Goal: Task Accomplishment & Management: Manage account settings

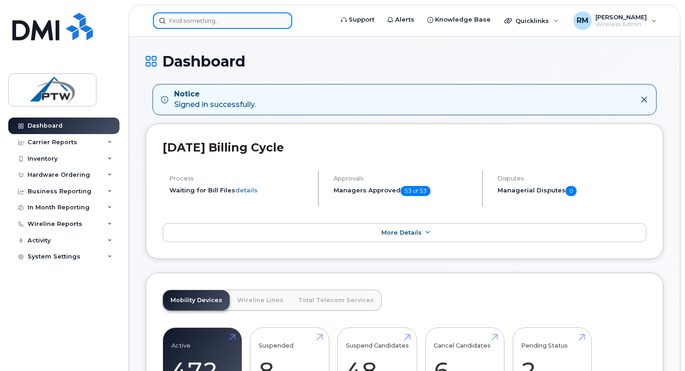
click at [203, 22] on input at bounding box center [222, 20] width 139 height 17
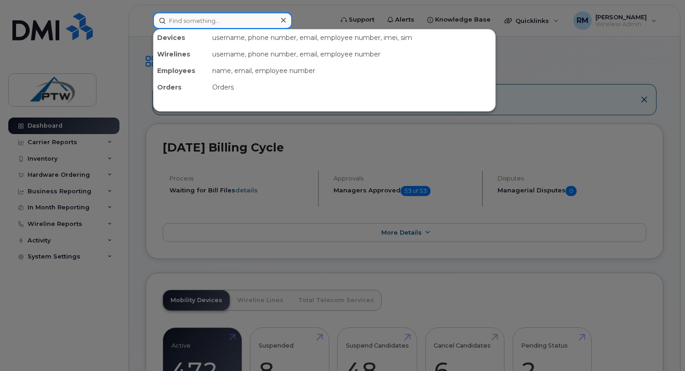
paste input "[PHONE_NUMBER]"
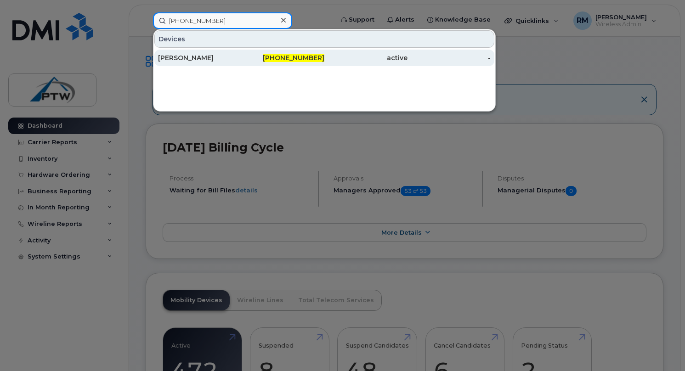
type input "[PHONE_NUMBER]"
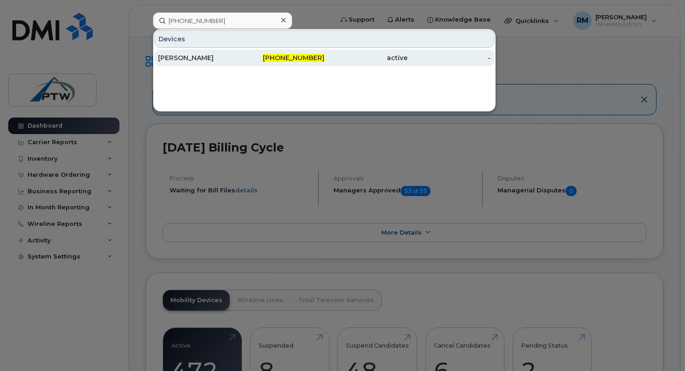
click at [179, 59] on div "[PERSON_NAME]" at bounding box center [199, 57] width 83 height 9
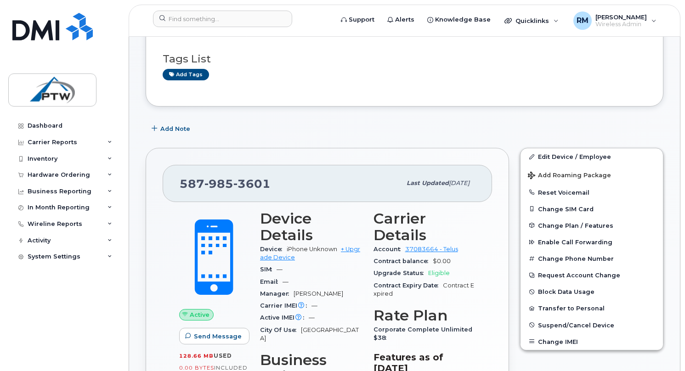
scroll to position [69, 0]
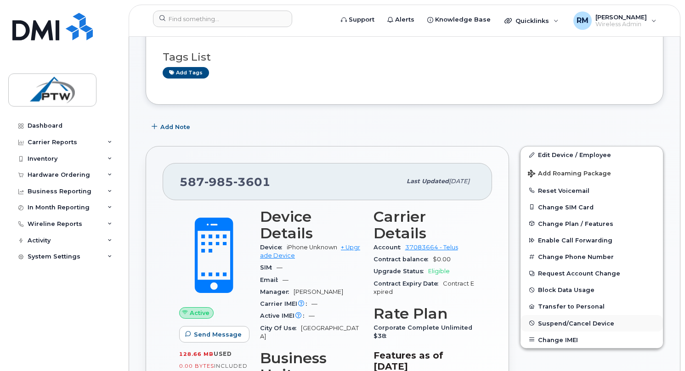
click at [548, 322] on span "Suspend/Cancel Device" at bounding box center [576, 323] width 76 height 7
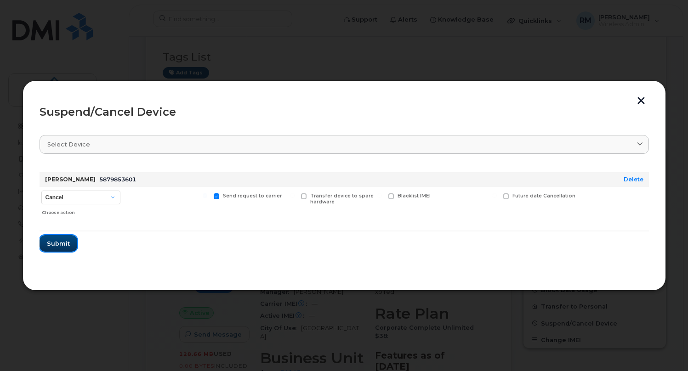
click at [62, 243] on span "Submit" at bounding box center [58, 243] width 23 height 9
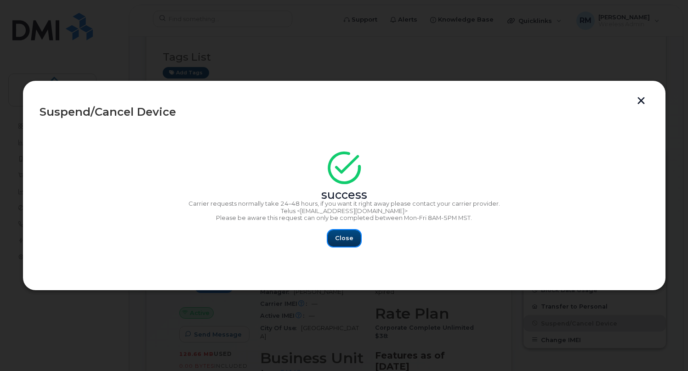
click at [341, 241] on span "Close" at bounding box center [344, 238] width 18 height 9
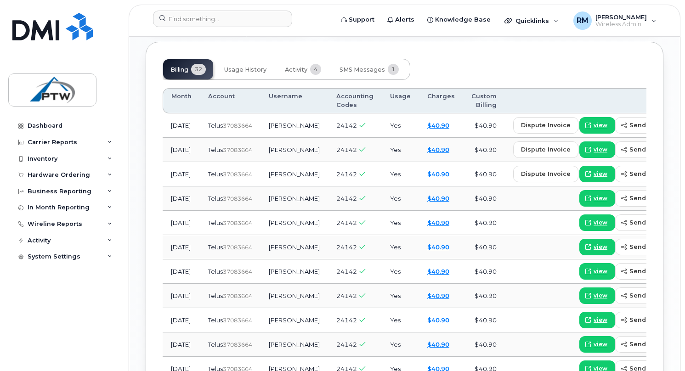
scroll to position [711, 0]
